Goal: Download file/media

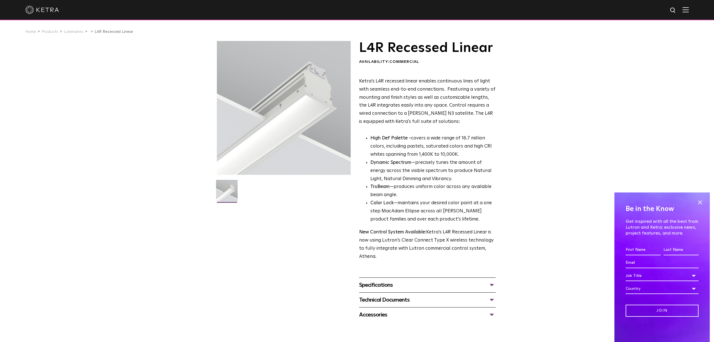
click at [489, 287] on div "Specifications" at bounding box center [427, 285] width 137 height 9
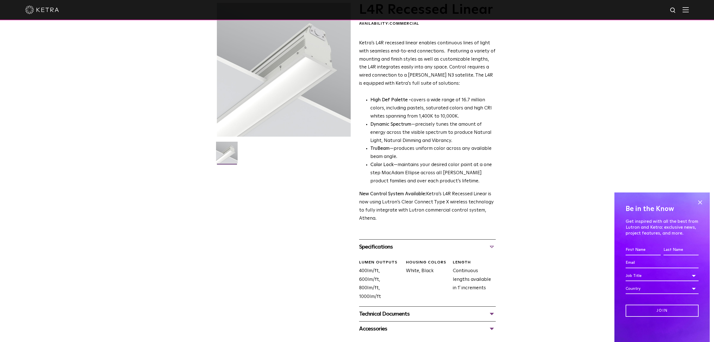
scroll to position [84, 0]
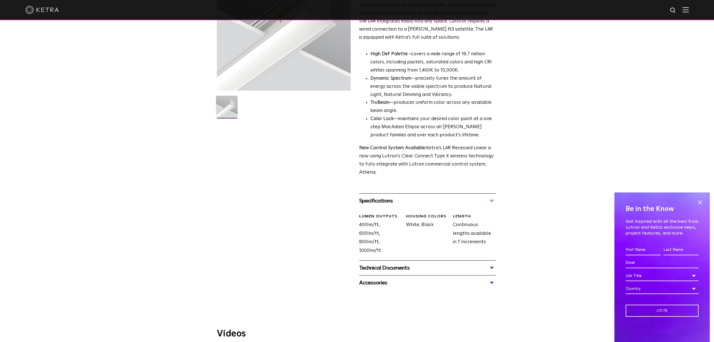
click at [490, 270] on div "Technical Documents" at bounding box center [427, 268] width 137 height 9
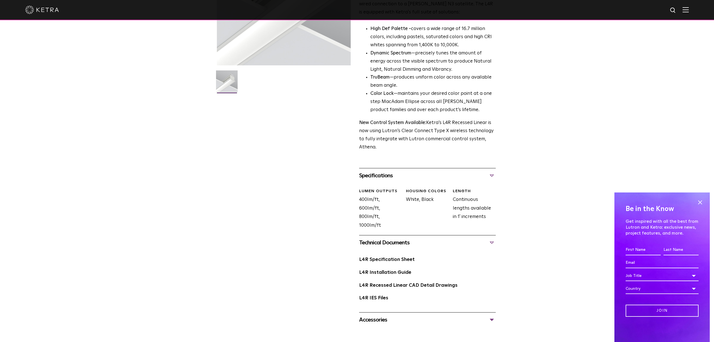
scroll to position [112, 0]
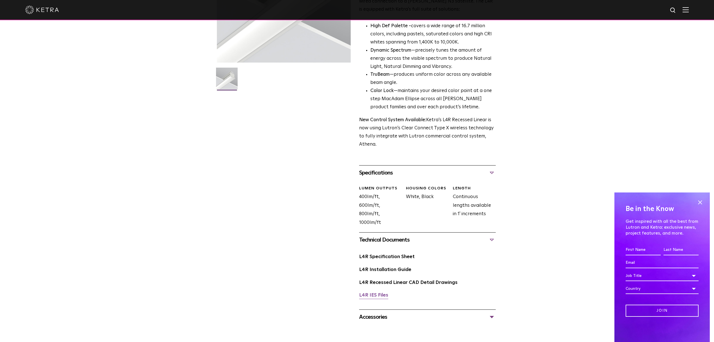
click at [378, 296] on link "L4R IES Files" at bounding box center [373, 295] width 29 height 5
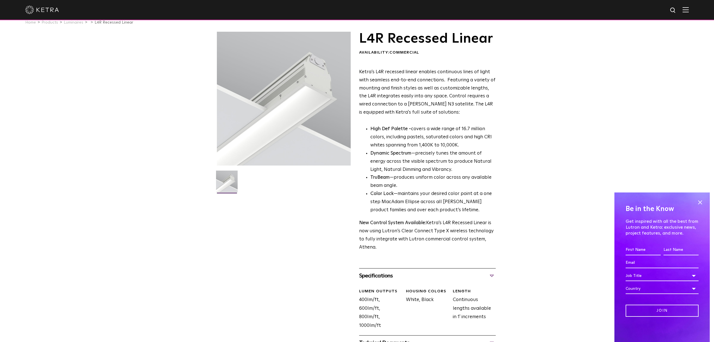
scroll to position [0, 0]
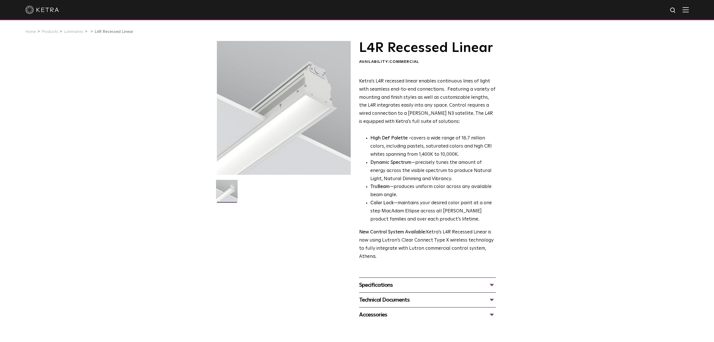
click at [493, 285] on div "Specifications" at bounding box center [427, 285] width 137 height 9
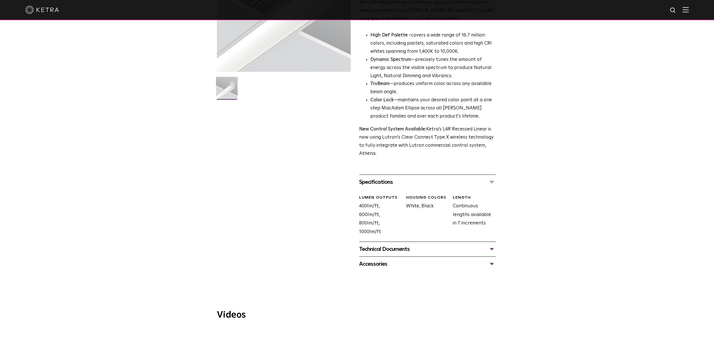
scroll to position [112, 0]
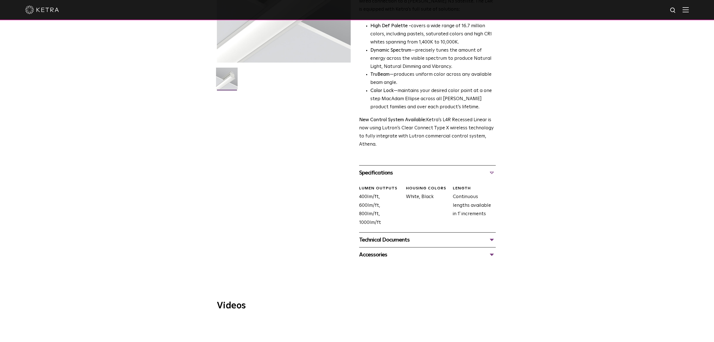
click at [490, 243] on div "Technical Documents" at bounding box center [427, 240] width 137 height 9
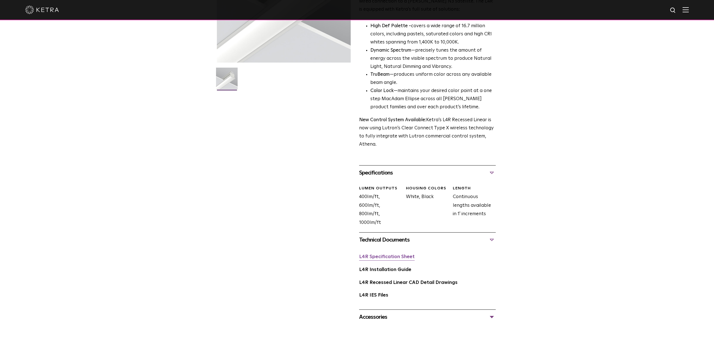
click at [400, 256] on link "L4R Specification Sheet" at bounding box center [387, 257] width 56 height 5
